Goal: Task Accomplishment & Management: Manage account settings

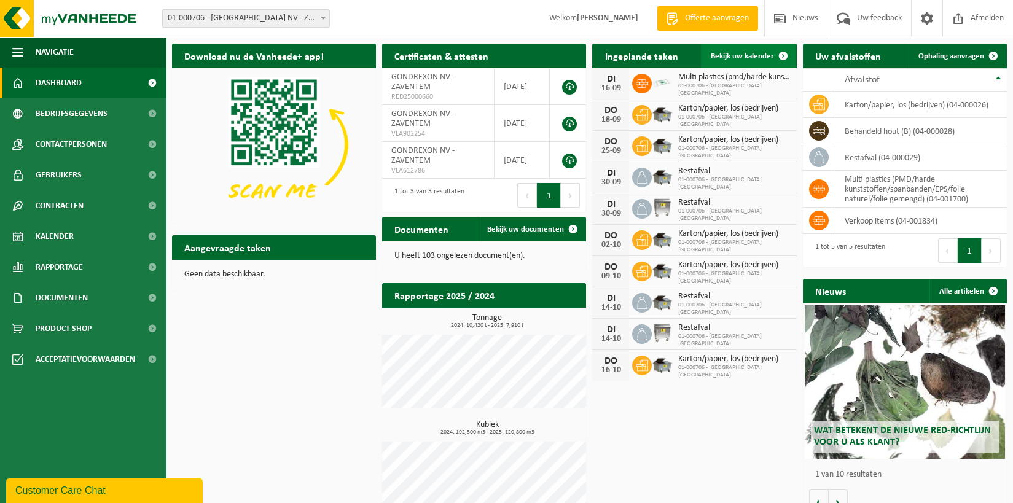
click at [760, 55] on span "Bekijk uw kalender" at bounding box center [742, 56] width 63 height 8
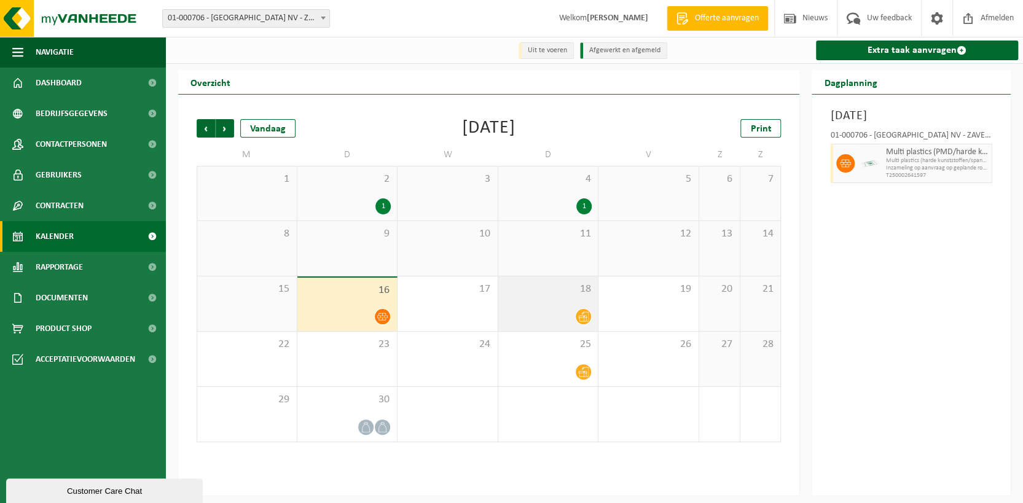
click at [564, 305] on div "18" at bounding box center [548, 304] width 100 height 55
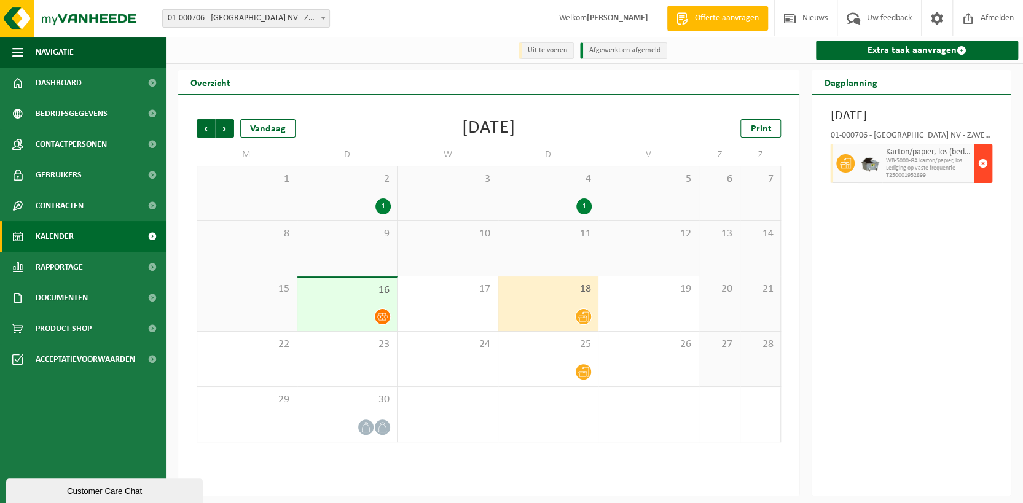
click at [981, 176] on span "button" at bounding box center [983, 163] width 10 height 25
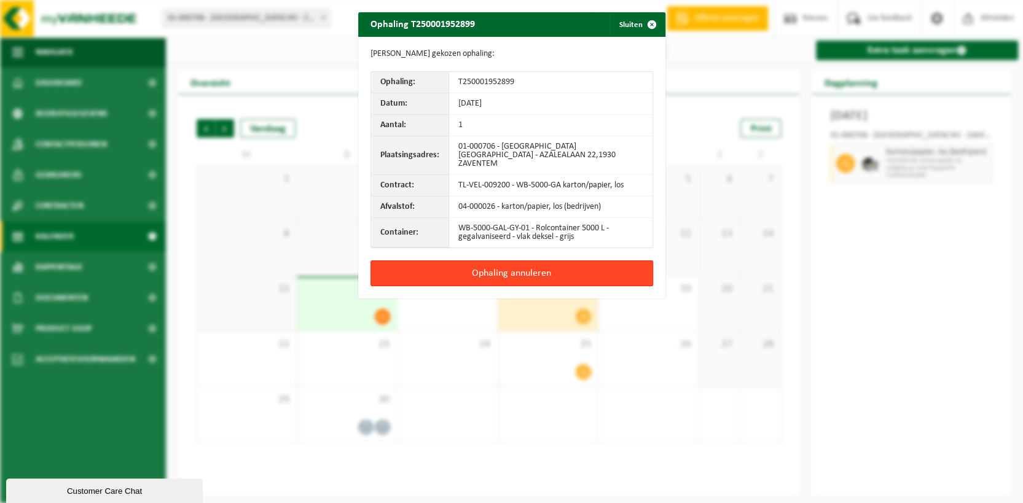
click at [536, 267] on button "Ophaling annuleren" at bounding box center [512, 274] width 283 height 26
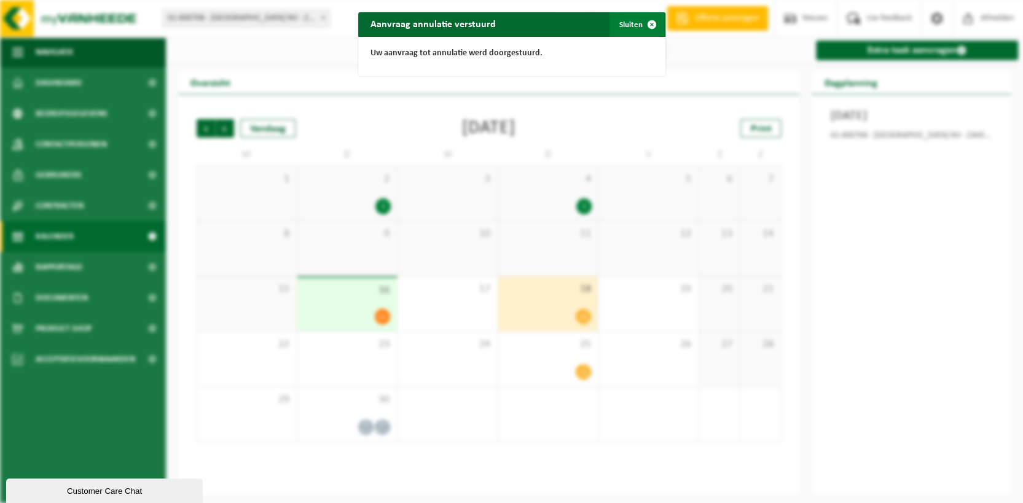
click at [623, 24] on button "Sluiten" at bounding box center [637, 24] width 55 height 25
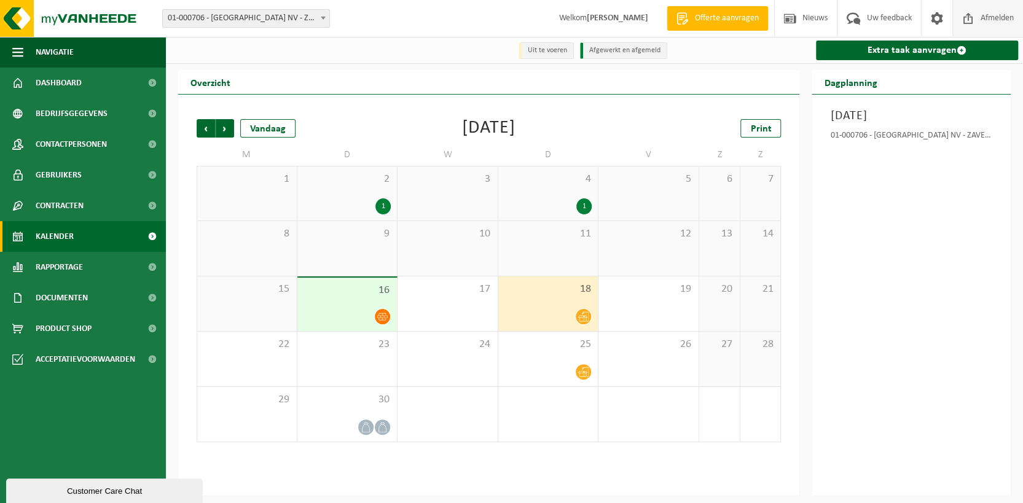
click at [993, 13] on span "Afmelden" at bounding box center [997, 18] width 39 height 36
